Goal: Information Seeking & Learning: Learn about a topic

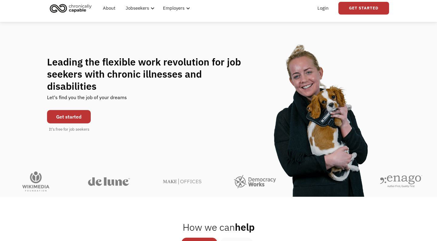
scroll to position [21, 0]
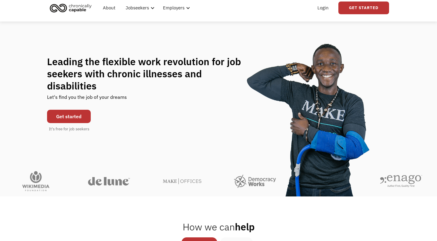
click at [70, 112] on link "Get started" at bounding box center [69, 116] width 44 height 13
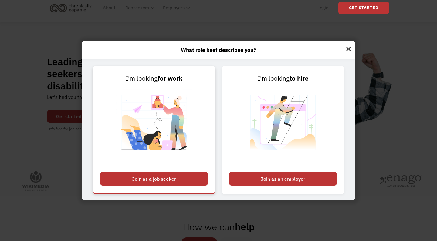
click at [128, 177] on div "Join as a job seeker" at bounding box center [154, 178] width 108 height 13
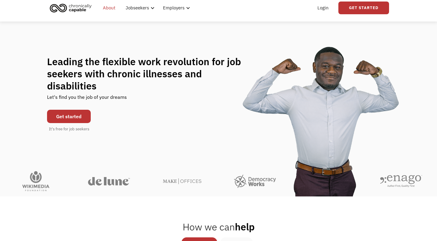
click at [108, 7] on link "About" at bounding box center [109, 7] width 20 height 19
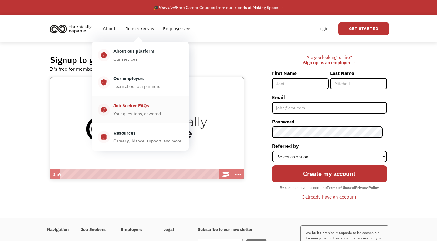
click at [136, 104] on div "Job Seeker FAQs" at bounding box center [131, 105] width 36 height 7
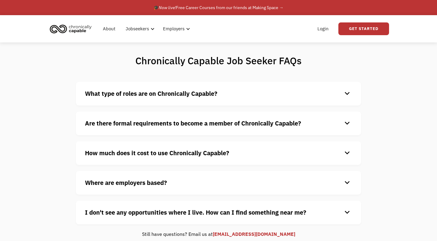
click at [136, 98] on div "What type of roles are on Chronically Capable? keyboard_arrow_down We offer a r…" at bounding box center [218, 94] width 285 height 24
click at [140, 93] on strong "What type of roles are on Chronically Capable?" at bounding box center [151, 93] width 132 height 8
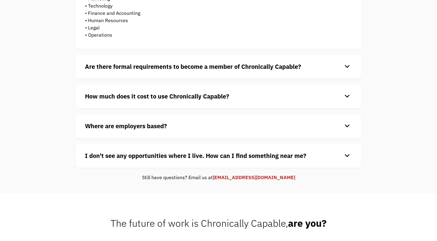
scroll to position [175, 0]
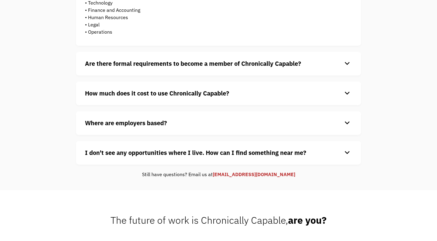
click at [145, 124] on strong "Where are employers based?" at bounding box center [126, 123] width 82 height 8
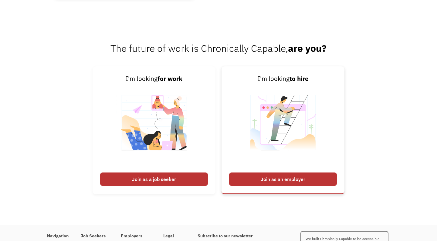
scroll to position [876, 0]
